Goal: Navigation & Orientation: Go to known website

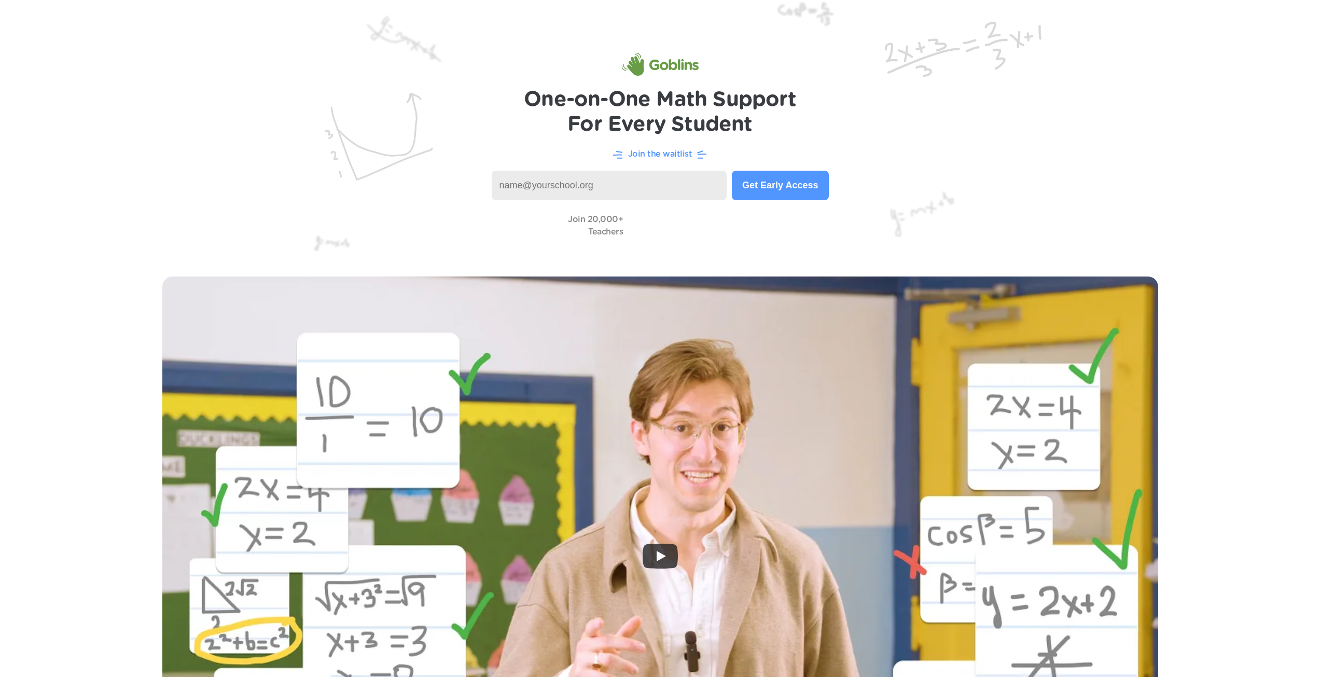
click at [316, 92] on img at bounding box center [660, 130] width 1320 height 261
click at [323, 143] on img at bounding box center [660, 130] width 1320 height 261
click at [120, 66] on img at bounding box center [660, 130] width 1320 height 261
click at [146, 158] on div "Join the waitlist" at bounding box center [660, 153] width 1279 height 13
click at [1083, 38] on img at bounding box center [660, 130] width 1320 height 261
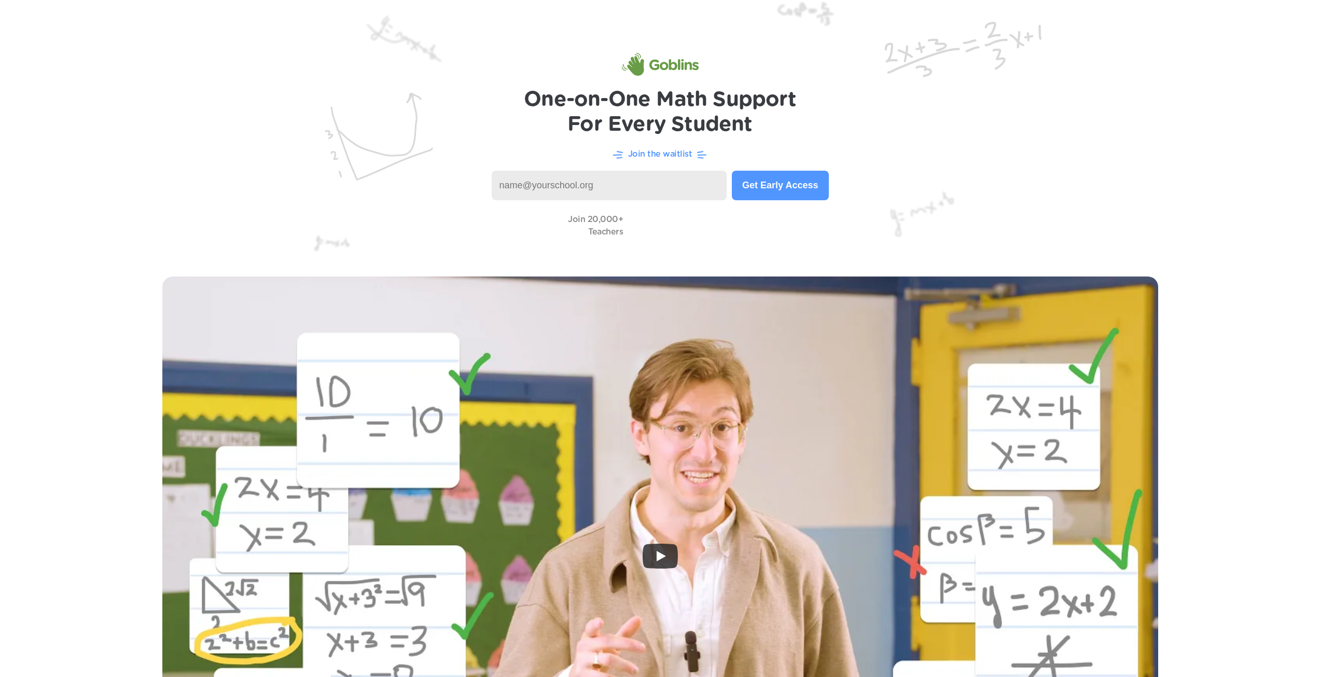
click at [951, 133] on img at bounding box center [660, 130] width 1320 height 261
